Goal: Find specific page/section: Find specific page/section

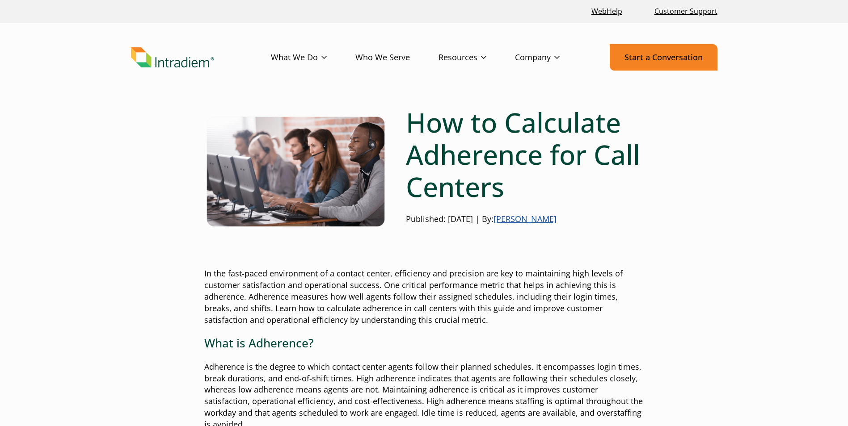
click at [653, 60] on link "Start a Conversation" at bounding box center [663, 57] width 108 height 26
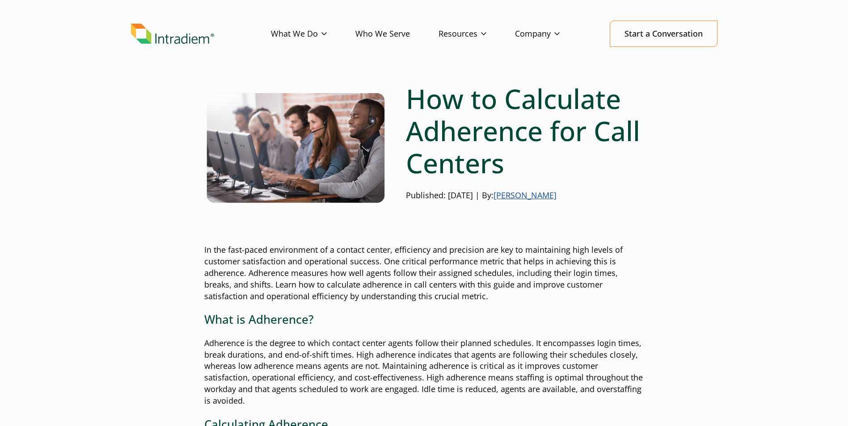
scroll to position [7, 0]
